Goal: Transaction & Acquisition: Download file/media

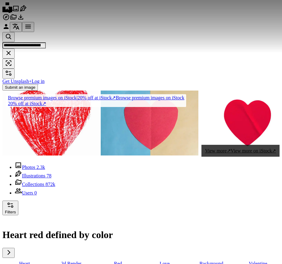
scroll to position [615, 0]
